Goal: Task Accomplishment & Management: Manage account settings

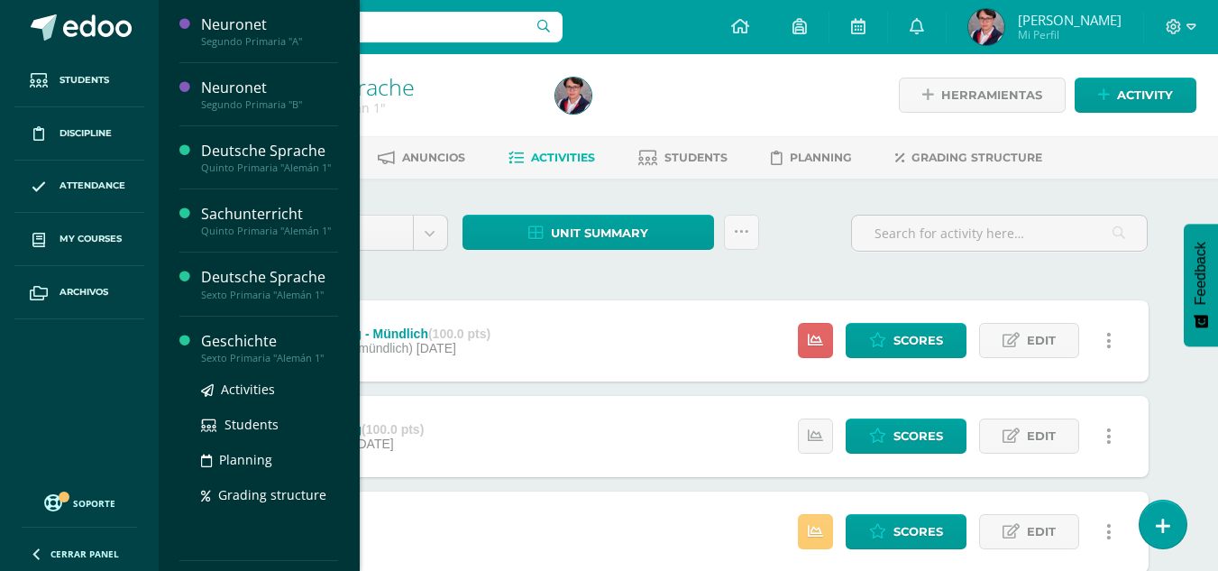
click at [256, 352] on div "Sexto Primaria "Alemán 1"" at bounding box center [269, 358] width 137 height 13
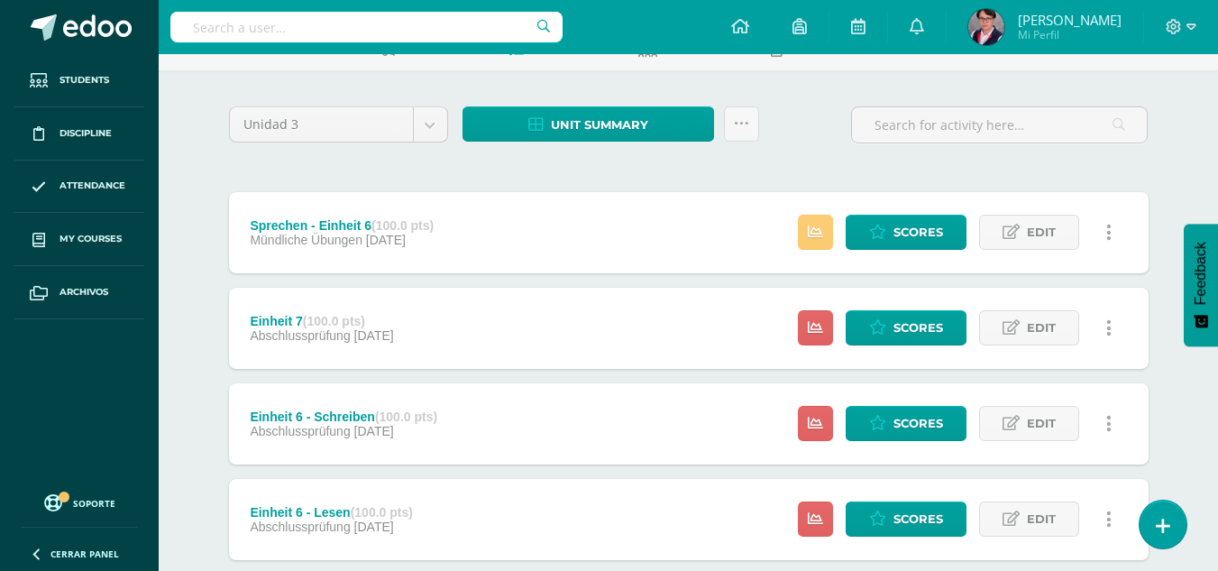
scroll to position [111, 0]
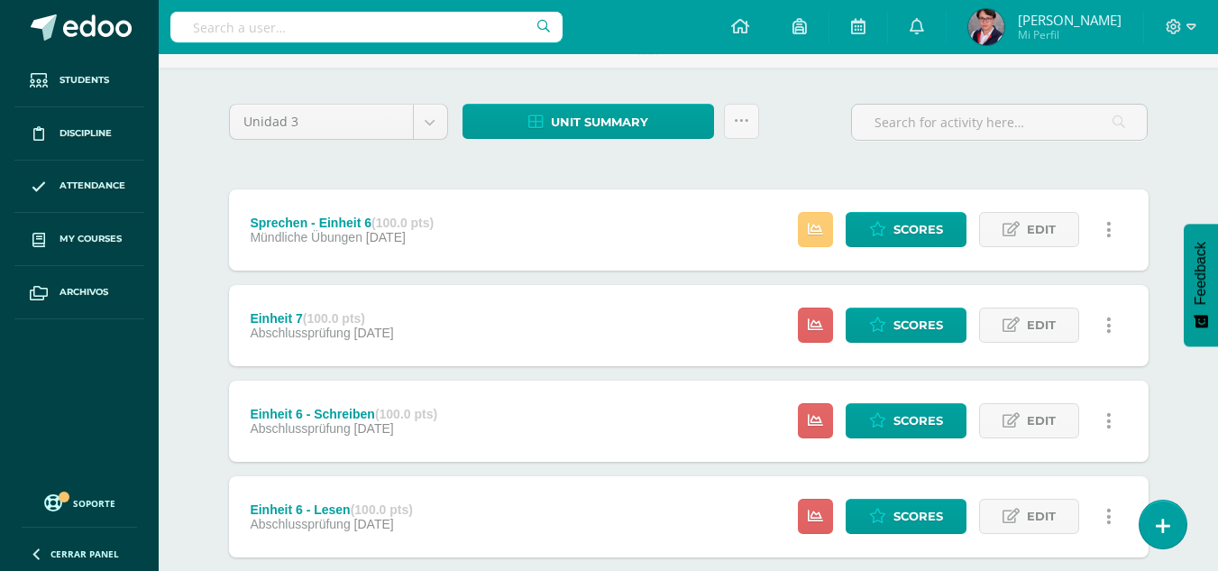
click at [394, 328] on span "04 de August" at bounding box center [374, 332] width 40 height 14
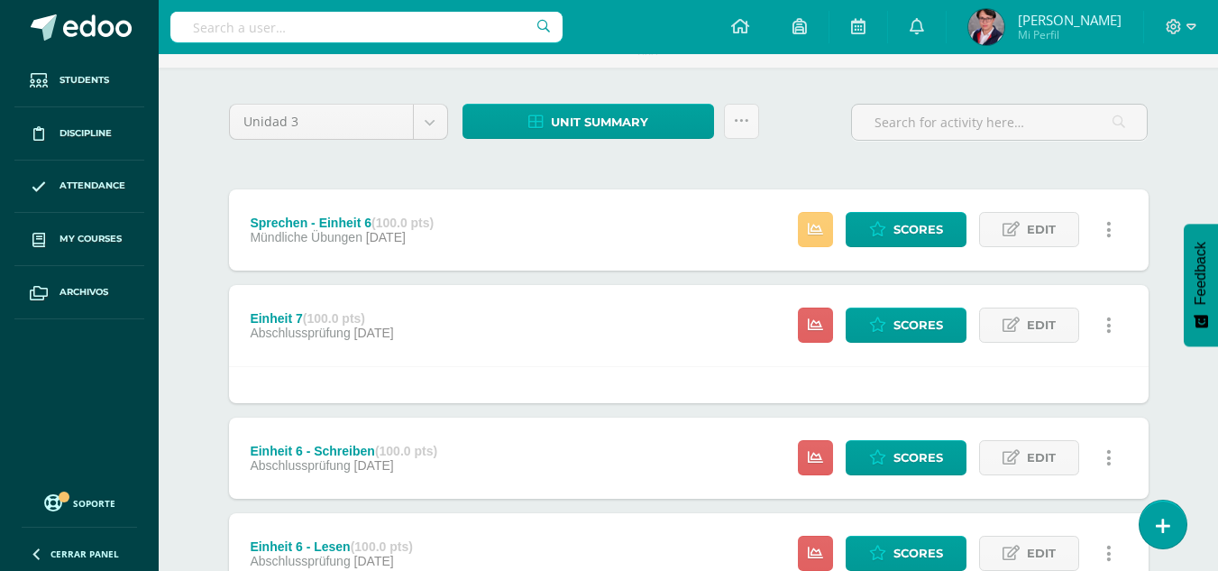
click at [927, 347] on div "Estatus de Actividad: 0 Estudiantes sin calificar 0 Estudiantes con cero Media …" at bounding box center [960, 325] width 378 height 81
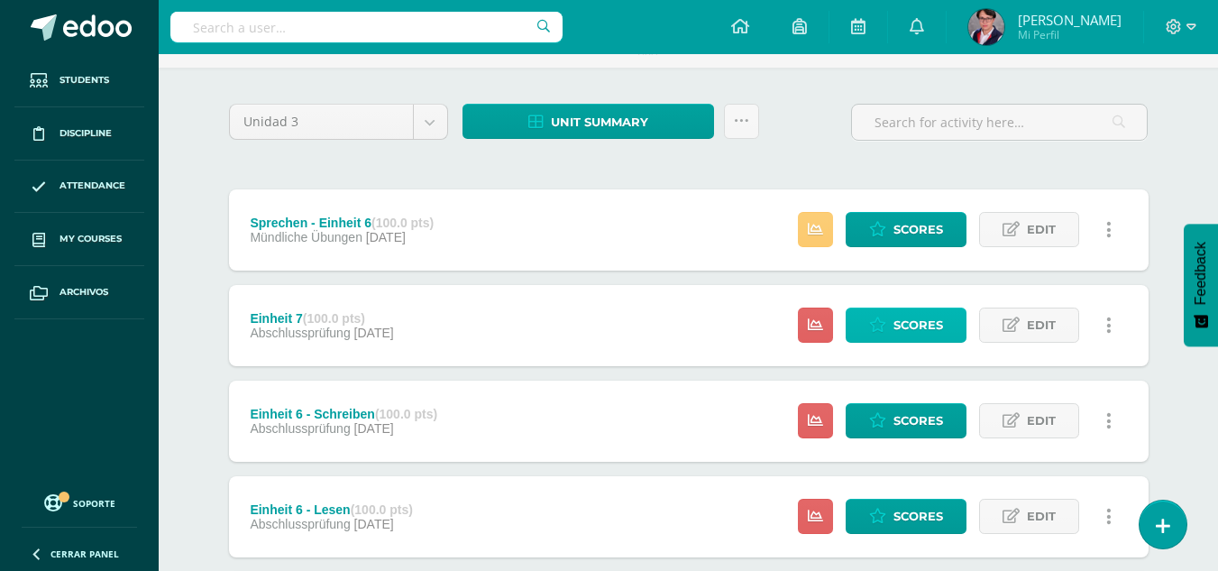
click at [931, 325] on span "Scores" at bounding box center [918, 324] width 50 height 33
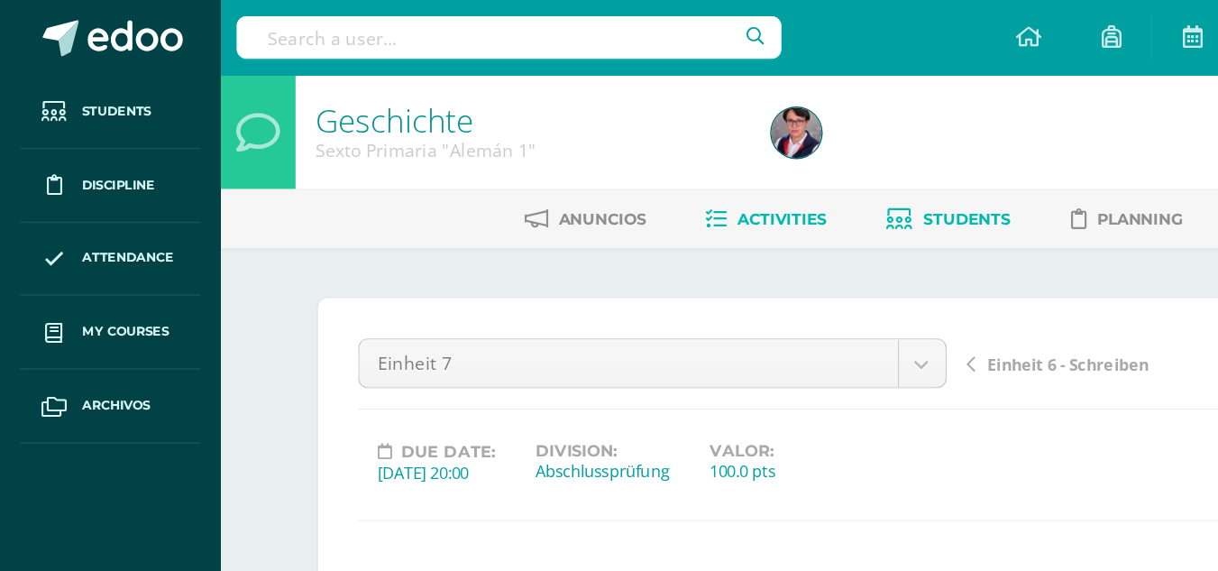
click at [688, 151] on span "Students" at bounding box center [695, 158] width 63 height 14
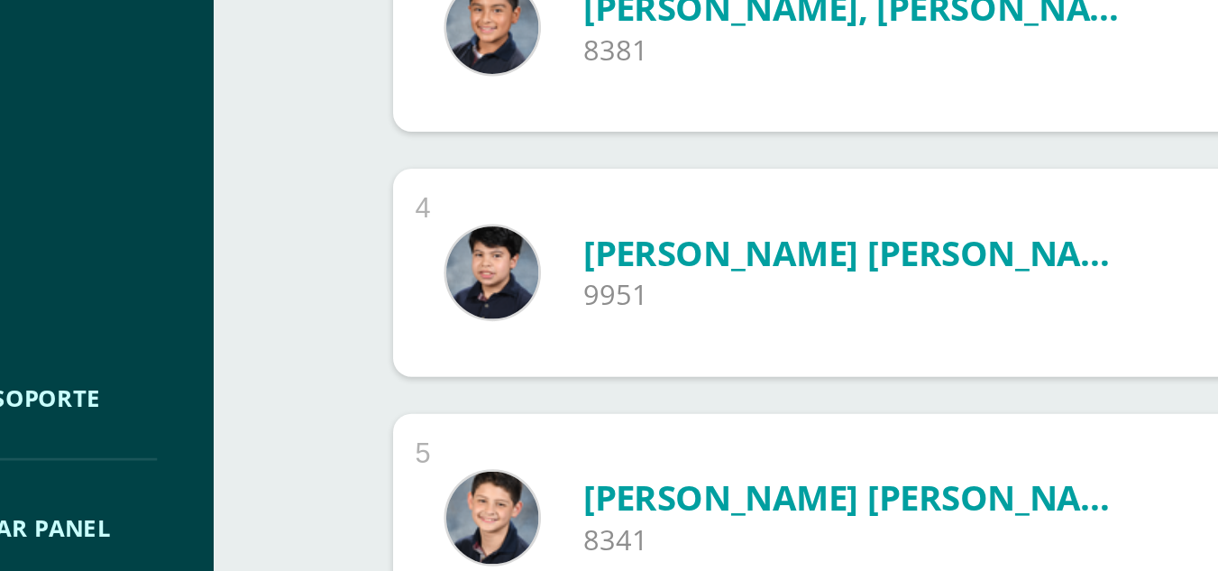
scroll to position [264, 0]
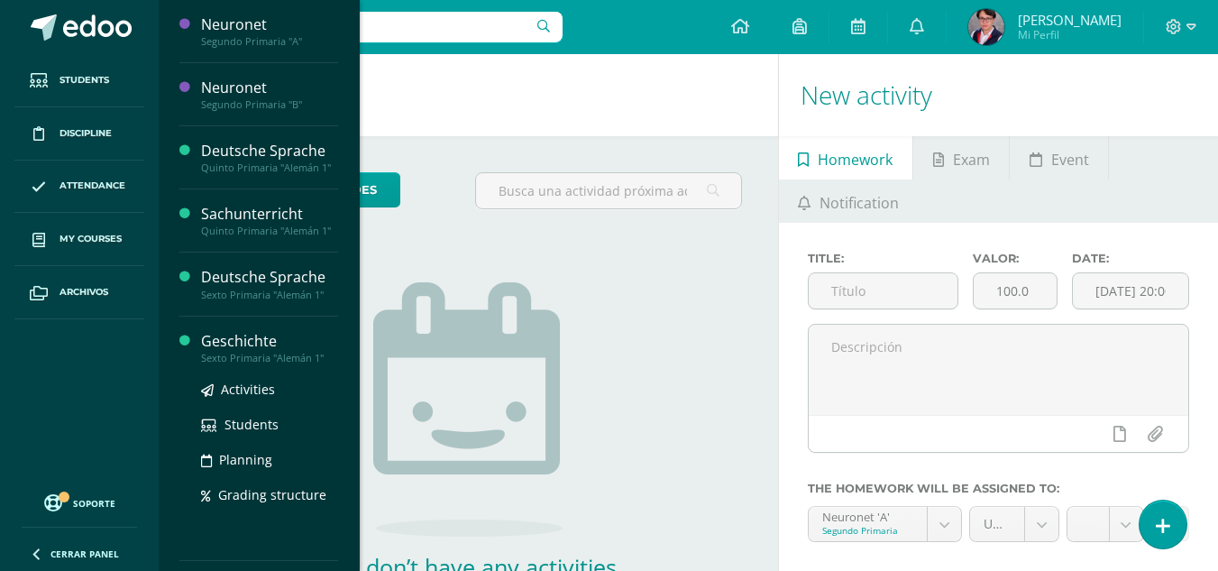
click at [273, 352] on div "Sexto Primaria "Alemán 1"" at bounding box center [269, 358] width 137 height 13
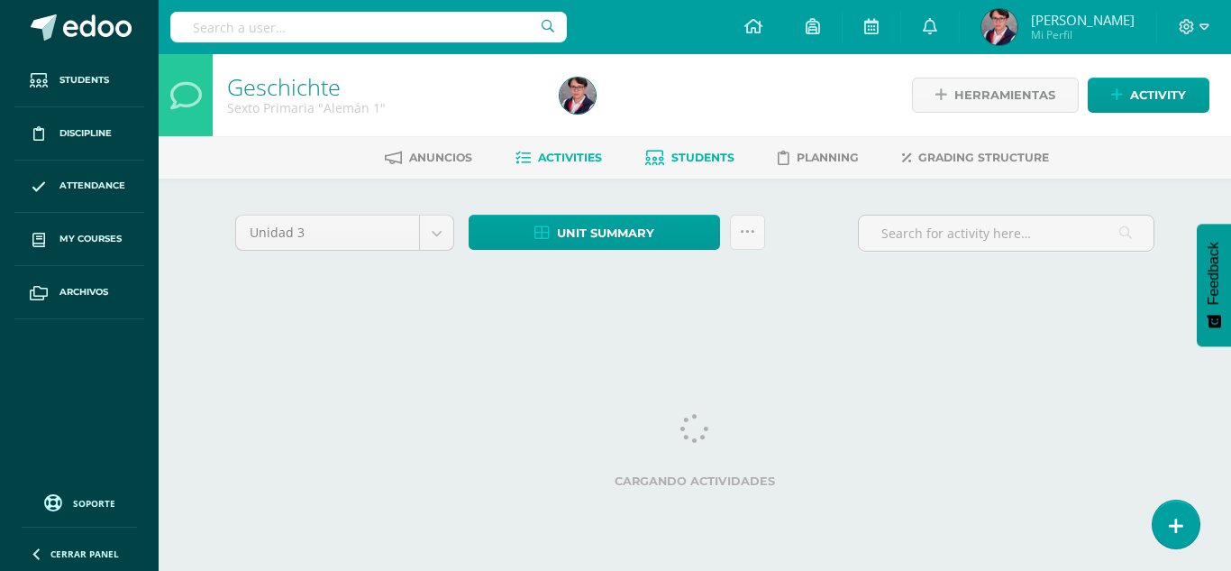
click at [702, 145] on link "Students" at bounding box center [689, 157] width 89 height 29
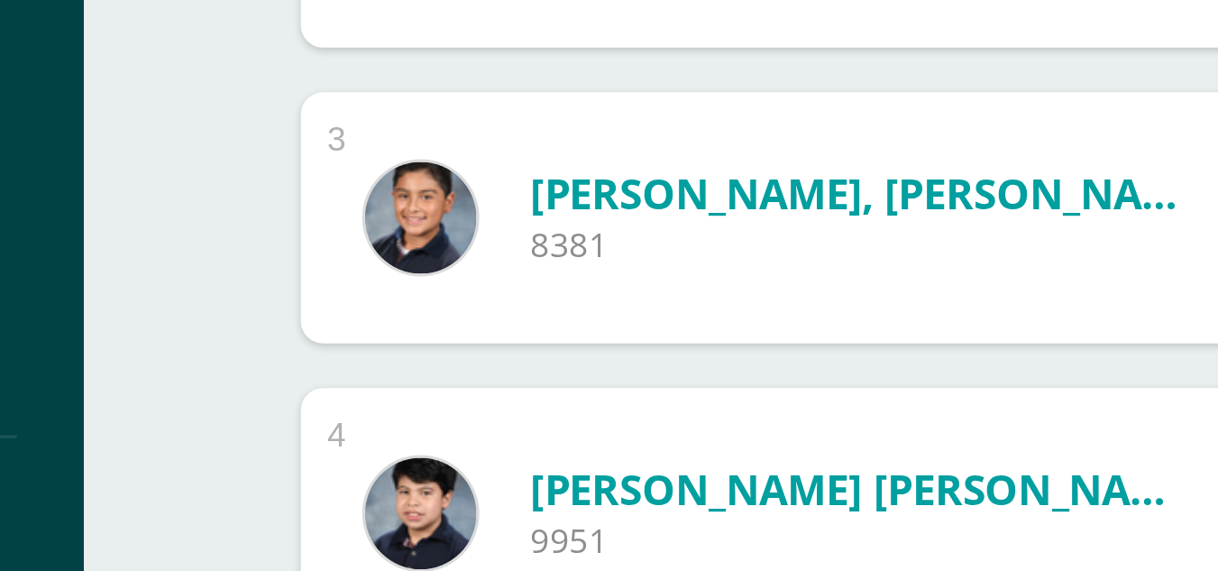
scroll to position [169, 0]
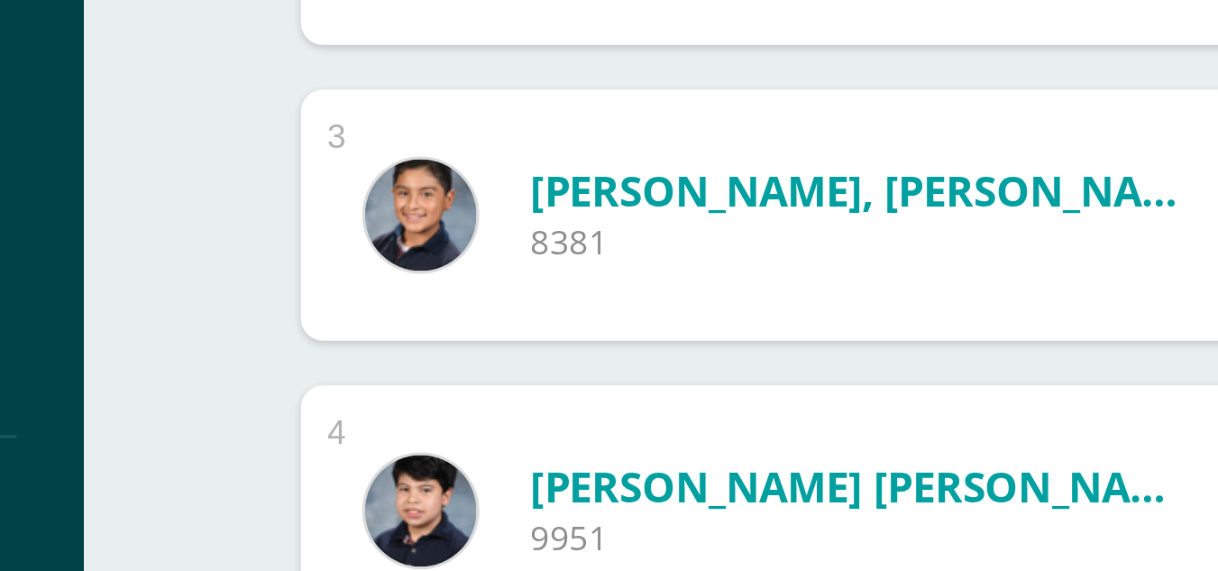
click at [315, 494] on div "[PERSON_NAME], [PERSON_NAME][STREET_ADDRESS]" at bounding box center [385, 455] width 313 height 81
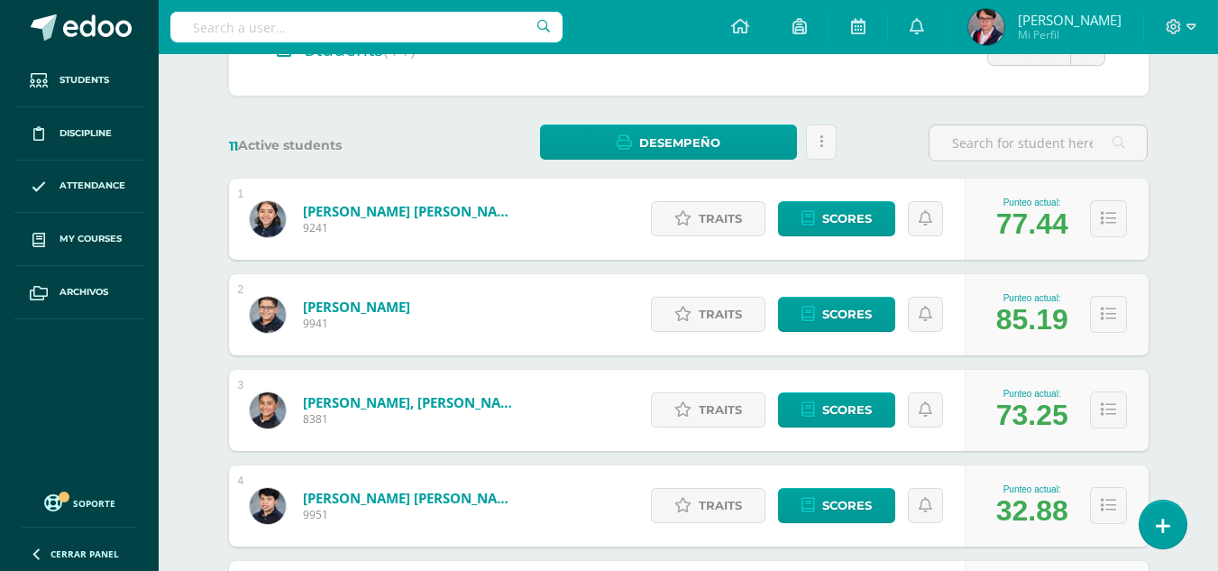
scroll to position [207, 0]
